Goal: Information Seeking & Learning: Learn about a topic

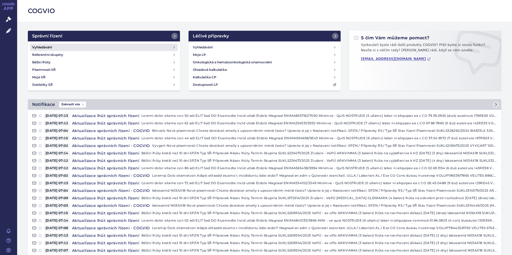
click at [45, 46] on h4 "Vyhledávání" at bounding box center [42, 47] width 20 height 5
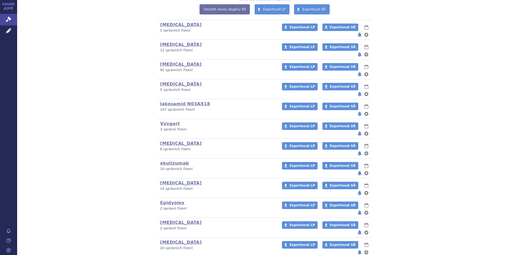
scroll to position [146, 0]
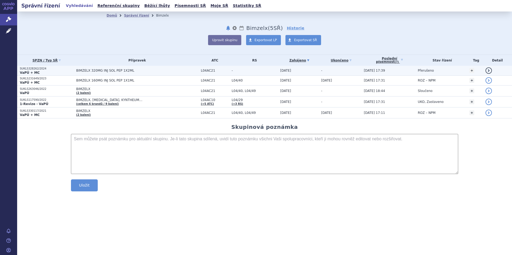
click at [31, 71] on strong "VaPÚ + MC" at bounding box center [30, 73] width 20 height 4
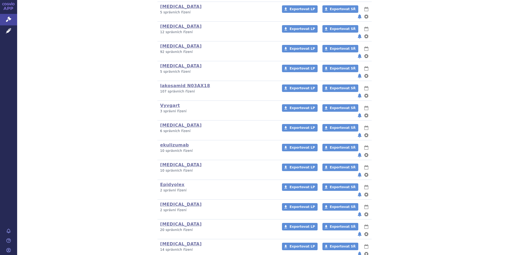
scroll to position [146, 0]
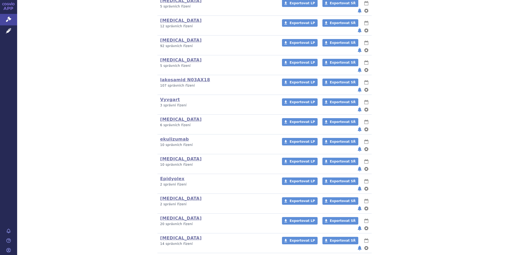
click at [164, 255] on link "Rystiggo" at bounding box center [171, 258] width 22 height 5
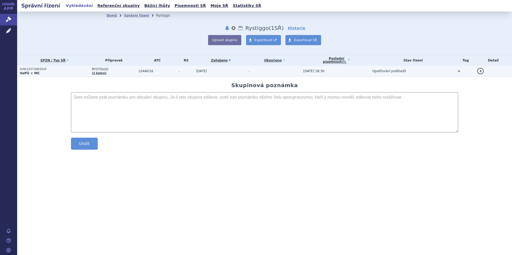
click at [27, 72] on strong "VaPÚ + MC" at bounding box center [30, 73] width 20 height 4
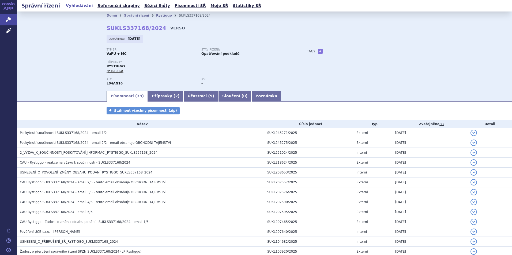
click at [170, 28] on link "VERSO" at bounding box center [177, 27] width 15 height 5
